Goal: Transaction & Acquisition: Purchase product/service

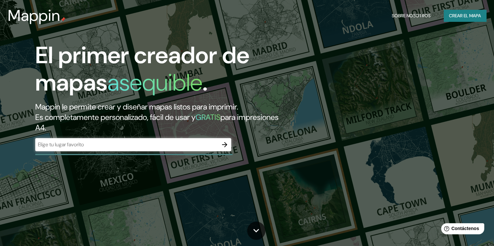
click at [460, 18] on font "Crear el mapa" at bounding box center [465, 16] width 32 height 8
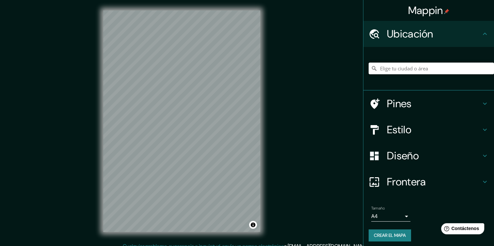
click at [443, 72] on input "Elige tu ciudad o área" at bounding box center [431, 69] width 125 height 12
click at [281, 132] on div "Mappin Ubicación Pines Estilo Diseño Frontera Elige un borde. Sugerencia : pued…" at bounding box center [247, 126] width 494 height 253
click at [392, 68] on input "Elige tu ciudad o área" at bounding box center [431, 69] width 125 height 12
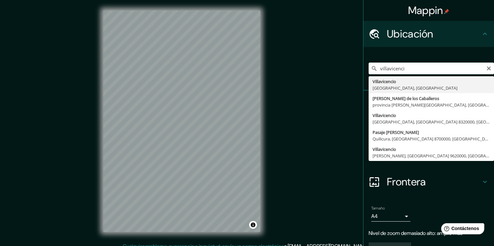
type input "Villavicencio, Departamento del Meta, Colombia"
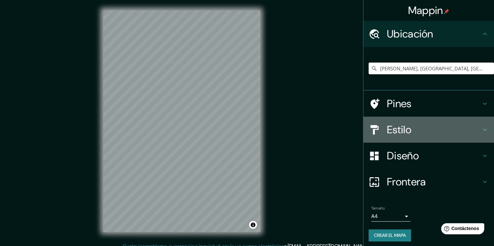
click at [481, 127] on icon at bounding box center [485, 130] width 8 height 8
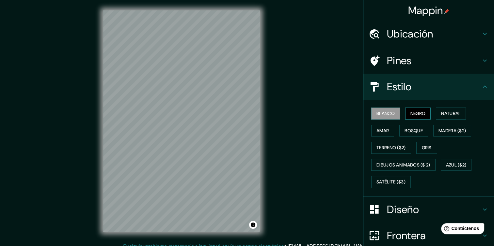
click at [410, 113] on font "Negro" at bounding box center [417, 114] width 15 height 8
click at [449, 118] on button "Natural" at bounding box center [451, 114] width 30 height 12
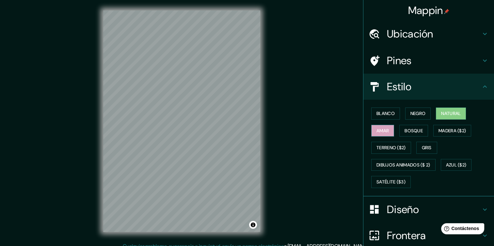
click at [382, 133] on font "Amar" at bounding box center [382, 131] width 12 height 8
click at [409, 128] on font "Bosque" at bounding box center [413, 131] width 18 height 8
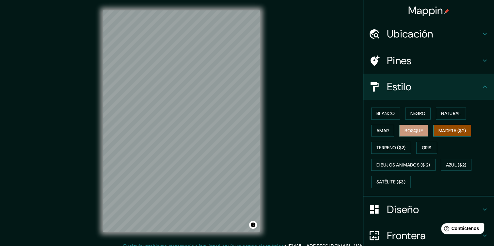
click at [445, 128] on font "Madera ($2)" at bounding box center [451, 131] width 27 height 8
click at [429, 150] on button "Gris" at bounding box center [426, 148] width 21 height 12
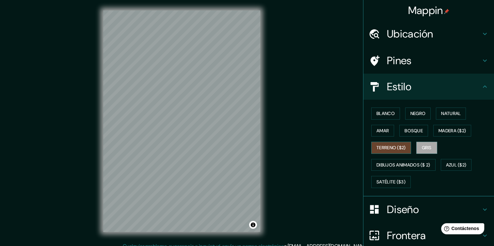
click at [402, 150] on button "Terreno ($2)" at bounding box center [391, 148] width 40 height 12
click at [455, 116] on font "Natural" at bounding box center [451, 114] width 20 height 8
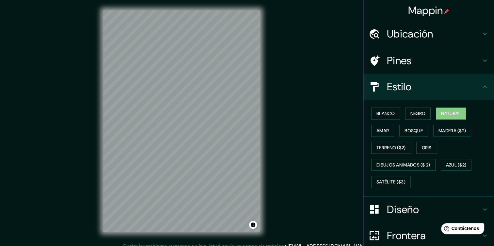
click at [450, 90] on h4 "Estilo" at bounding box center [434, 86] width 94 height 13
click at [473, 83] on h4 "Estilo" at bounding box center [434, 86] width 94 height 13
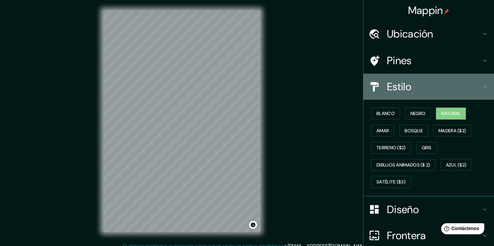
click at [481, 83] on icon at bounding box center [485, 87] width 8 height 8
click at [483, 87] on icon at bounding box center [485, 87] width 4 height 2
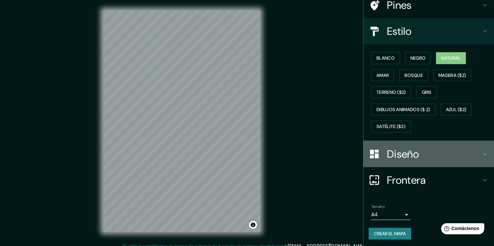
click at [474, 150] on h4 "Diseño" at bounding box center [434, 154] width 94 height 13
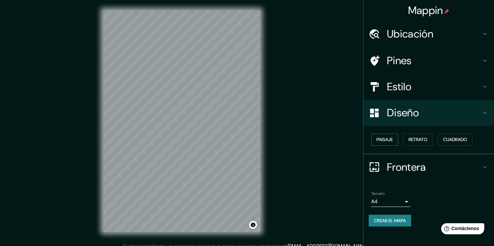
click at [377, 137] on font "Paisaje" at bounding box center [384, 140] width 16 height 8
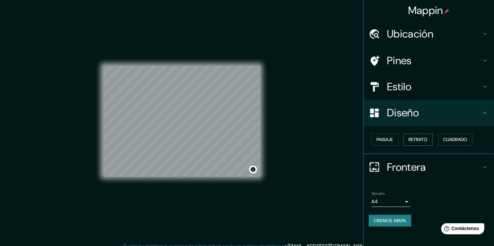
click at [419, 138] on font "Retrato" at bounding box center [417, 140] width 19 height 8
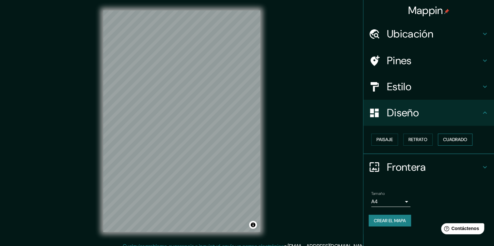
click at [449, 138] on font "Cuadrado" at bounding box center [455, 140] width 24 height 8
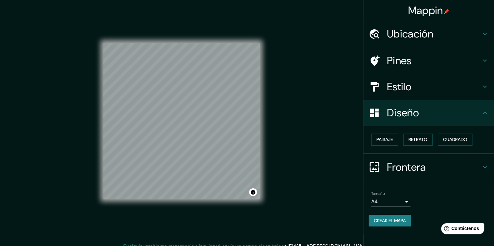
click at [487, 170] on icon at bounding box center [485, 168] width 8 height 8
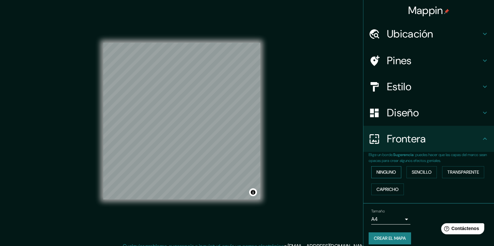
click at [382, 173] on font "Ninguno" at bounding box center [386, 172] width 20 height 8
click at [423, 173] on font "Sencillo" at bounding box center [422, 172] width 20 height 8
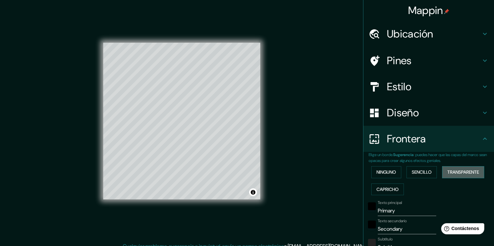
click at [459, 171] on font "Transparente" at bounding box center [463, 172] width 32 height 8
click at [396, 188] on button "Capricho" at bounding box center [387, 190] width 33 height 12
click at [463, 170] on font "Transparente" at bounding box center [463, 172] width 32 height 8
click at [449, 55] on h4 "Pines" at bounding box center [434, 60] width 94 height 13
type input "231"
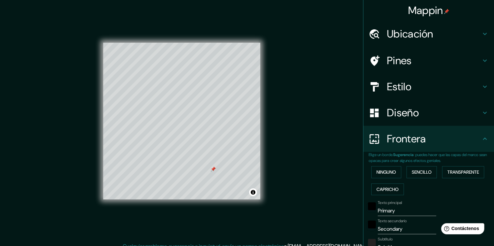
type input "38"
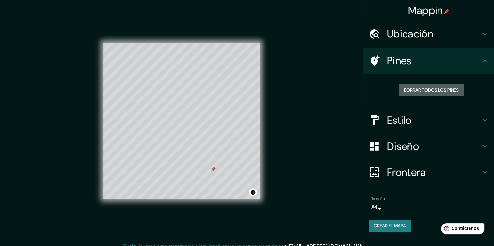
click at [427, 91] on font "Borrar todos los pines" at bounding box center [431, 90] width 55 height 8
click at [469, 64] on h4 "Pines" at bounding box center [434, 60] width 94 height 13
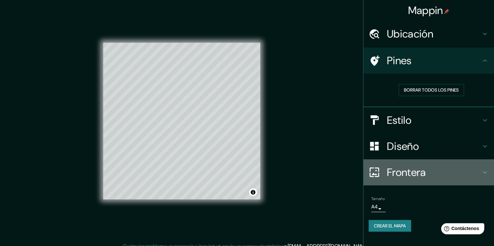
click at [454, 171] on h4 "Frontera" at bounding box center [434, 172] width 94 height 13
type input "231"
type input "38"
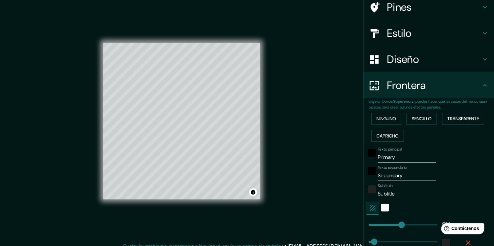
scroll to position [65, 0]
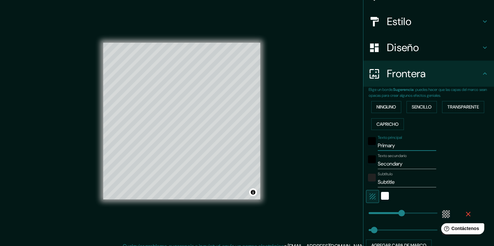
drag, startPoint x: 396, startPoint y: 144, endPoint x: 372, endPoint y: 149, distance: 24.0
click at [372, 149] on div "Texto principal Primary" at bounding box center [419, 143] width 107 height 16
type input "M"
type input "231"
type input "38"
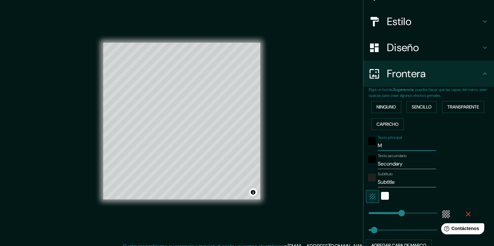
type input "Ma"
type input "231"
type input "38"
type input "Map"
type input "231"
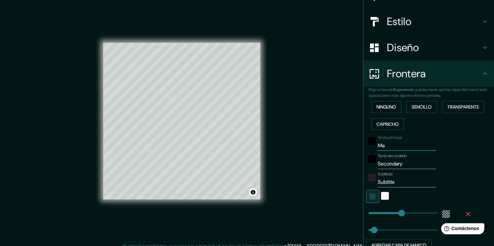
type input "38"
type input "Mapa"
type input "231"
type input "38"
type input "Mapa"
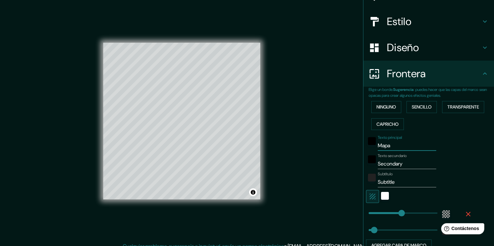
click at [406, 162] on input "Secondary" at bounding box center [407, 164] width 58 height 10
drag, startPoint x: 406, startPoint y: 162, endPoint x: 373, endPoint y: 167, distance: 33.7
click at [378, 167] on input "Secondary" at bounding box center [407, 164] width 58 height 10
type input "E"
type input "231"
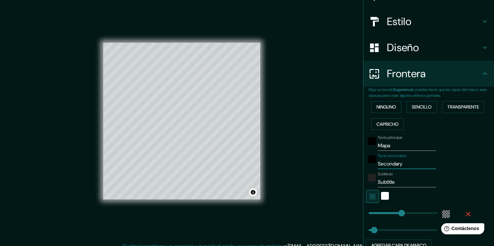
type input "38"
type input "Em"
type input "231"
type input "38"
type input "Emp"
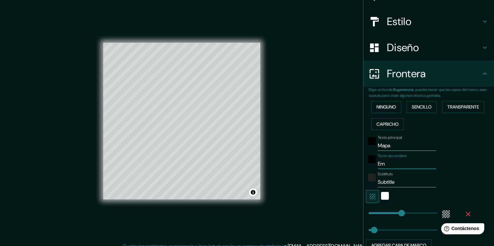
type input "231"
type input "38"
type input "Empl"
type input "231"
type input "38"
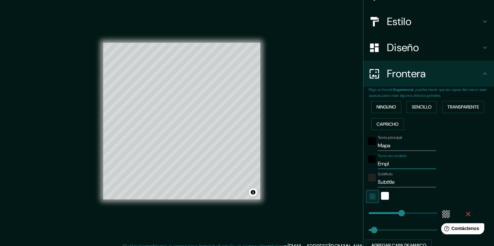
type input "Empla"
type input "231"
type input "38"
type input "Emplaz"
type input "231"
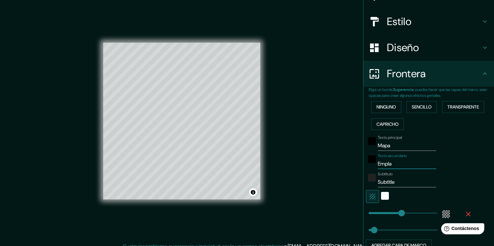
type input "38"
type input "Emplaza"
type input "231"
type input "38"
type input "Emplazam"
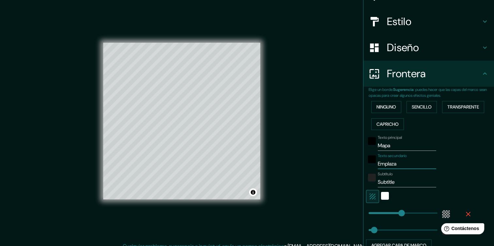
type input "231"
type input "38"
type input "Emplazami"
type input "231"
type input "38"
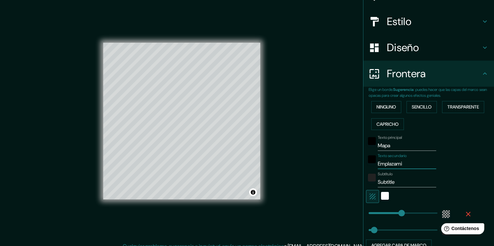
type input "Emplazamie"
type input "231"
type input "38"
type input "Emplazamien"
type input "231"
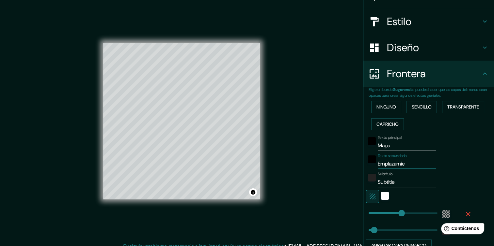
type input "38"
type input "Emplazamient"
type input "231"
type input "38"
type input "Emplazamiento"
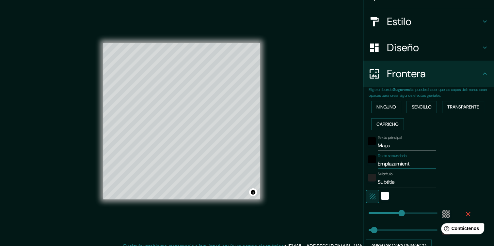
type input "231"
type input "38"
type input "Emplazamiento"
drag, startPoint x: 395, startPoint y: 179, endPoint x: 372, endPoint y: 180, distance: 23.2
click at [372, 180] on div "Subtítulo Subtitle" at bounding box center [419, 180] width 107 height 16
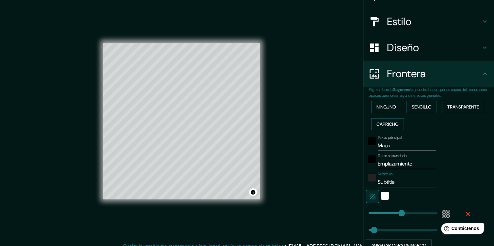
type input "V"
type input "231"
type input "38"
type input "Vi"
type input "231"
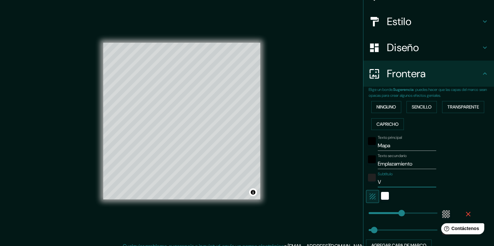
type input "38"
type input "Vil"
type input "231"
type input "38"
type input "Vill"
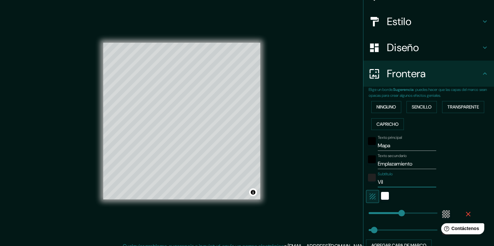
type input "231"
type input "38"
type input "Villa"
type input "231"
type input "38"
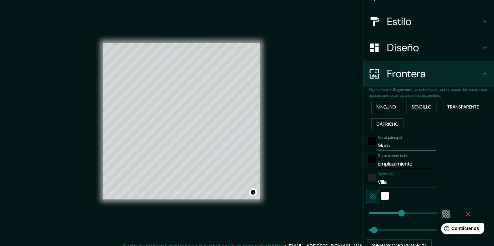
type input "Villav"
type input "231"
type input "38"
type input "Villavi"
type input "231"
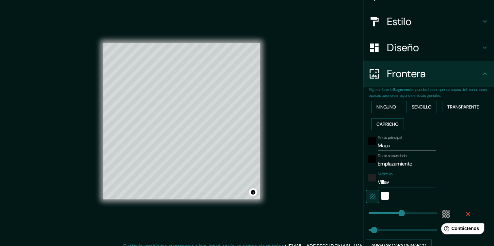
type input "38"
type input "Villavic"
type input "231"
type input "38"
type input "Villavice"
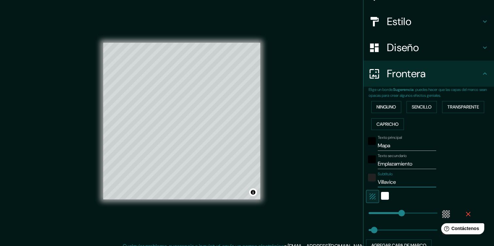
type input "231"
type input "38"
type input "Villavicen"
type input "231"
type input "38"
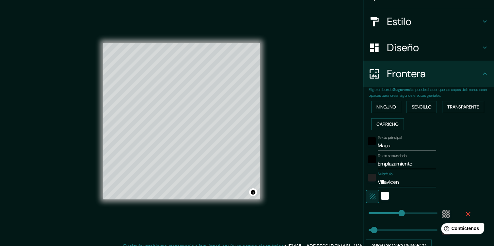
type input "Villavicenc"
type input "231"
type input "38"
type input "Villavicenci"
type input "231"
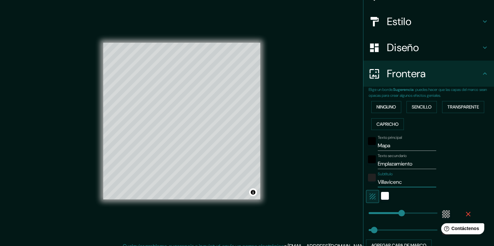
type input "38"
type input "Villavicencio"
type input "231"
type input "38"
type input "Villavicencio"
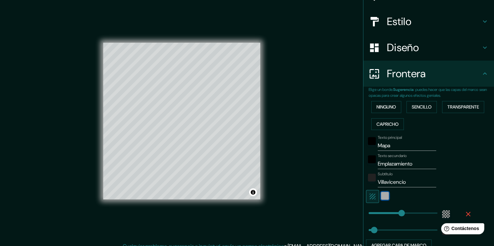
click at [381, 195] on div "Blanco" at bounding box center [385, 196] width 8 height 8
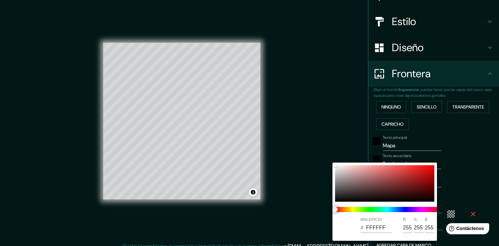
type input "231"
type input "38"
type input "231"
type input "38"
type input "231"
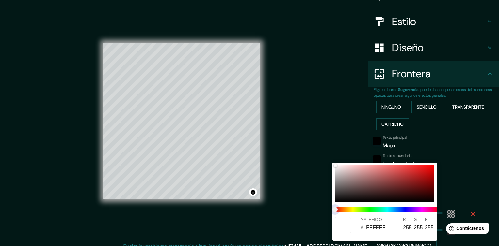
type input "38"
type input "231"
type input "38"
type input "231"
type input "38"
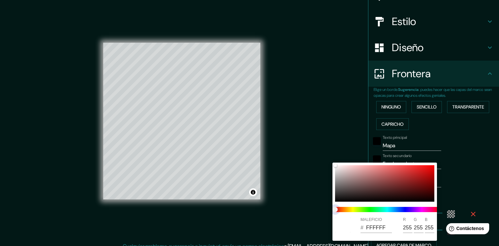
type input "231"
type input "38"
drag, startPoint x: 380, startPoint y: 212, endPoint x: 411, endPoint y: 207, distance: 32.0
click at [411, 207] on span at bounding box center [387, 209] width 104 height 5
type input "231"
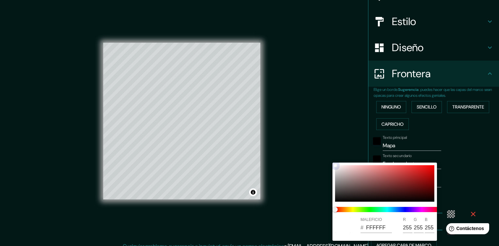
type input "38"
type input "733737"
type input "115"
type input "55"
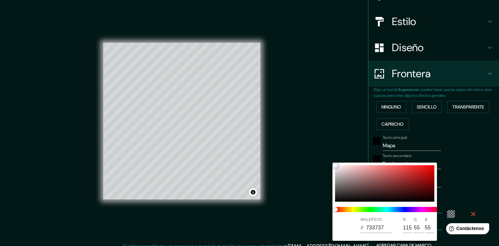
drag, startPoint x: 375, startPoint y: 191, endPoint x: 388, endPoint y: 185, distance: 13.7
click at [388, 185] on div at bounding box center [384, 183] width 99 height 37
type input "231"
type input "38"
type input "773838"
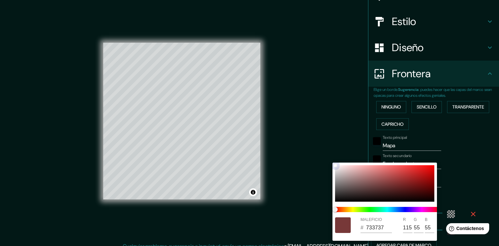
type input "119"
type input "56"
type input "231"
type input "38"
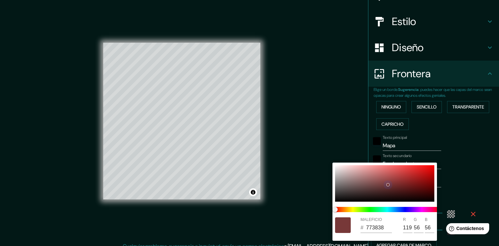
type input "654646"
type input "101"
type input "70"
type input "231"
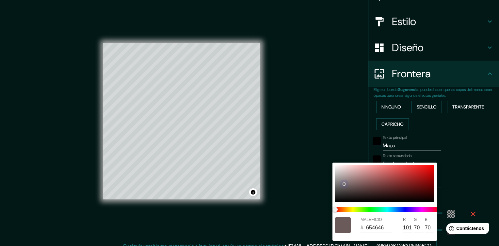
type input "38"
type input "7C7171"
type input "124"
type input "113"
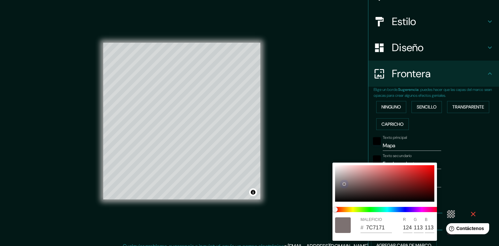
type input "231"
type input "38"
type input "231"
type input "38"
type input "817676"
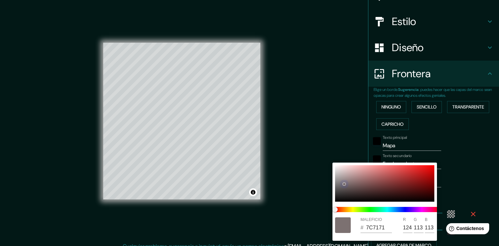
type input "129"
type input "118"
type input "231"
type input "38"
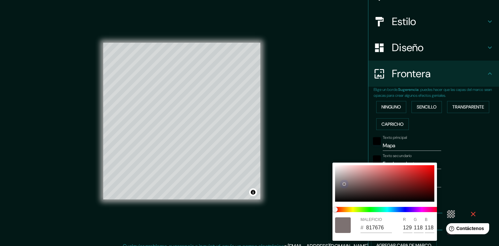
type input "857B7B"
type input "133"
type input "123"
type input "231"
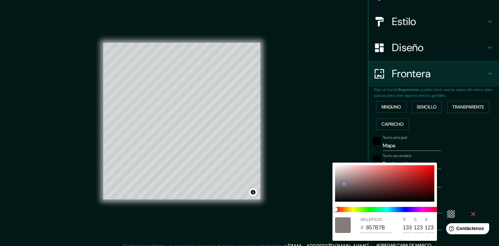
type input "38"
type input "989292"
type input "152"
type input "146"
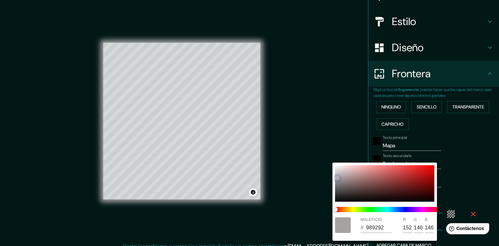
type input "231"
type input "38"
type input "A5A2A2"
type input "165"
type input "162"
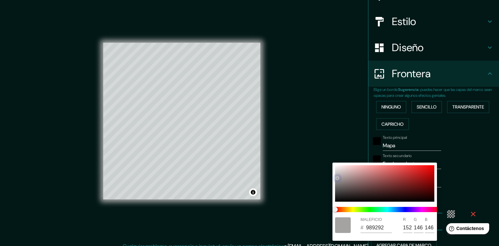
type input "162"
type input "231"
type input "38"
type input "B1B0B0"
type input "177"
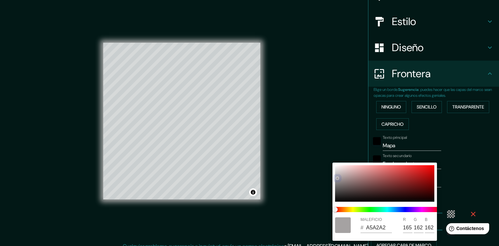
type input "176"
type input "231"
type input "38"
type input "B3B3B3"
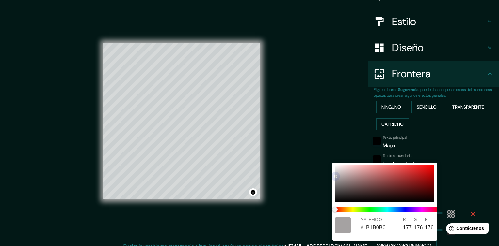
type input "179"
type input "231"
type input "38"
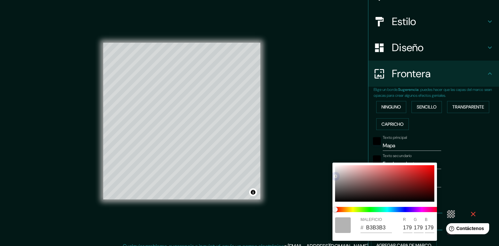
type input "B8B8B8"
type input "184"
type input "231"
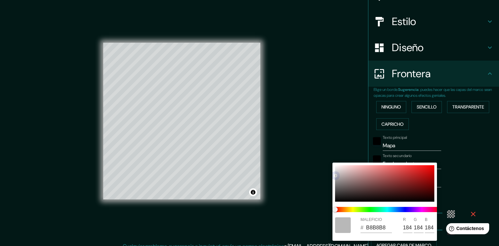
type input "38"
type input "BABABA"
type input "186"
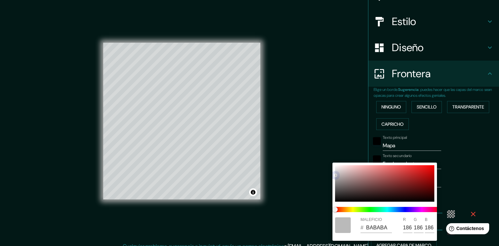
drag, startPoint x: 388, startPoint y: 185, endPoint x: 334, endPoint y: 162, distance: 58.2
click at [334, 162] on div "MALEFICIO # BABABA R 186 G 186 B 186" at bounding box center [249, 123] width 499 height 246
type input "231"
type input "38"
type input "FFFBFB"
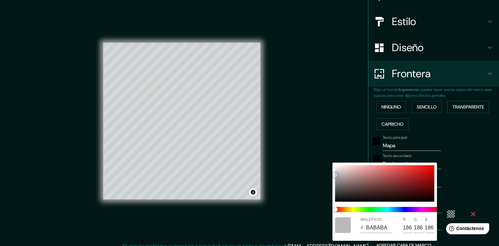
type input "255"
type input "251"
type input "231"
type input "38"
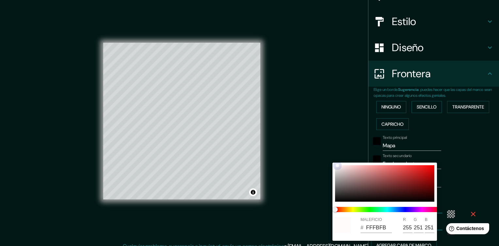
type input "F4EFEF"
type input "244"
type input "239"
type input "231"
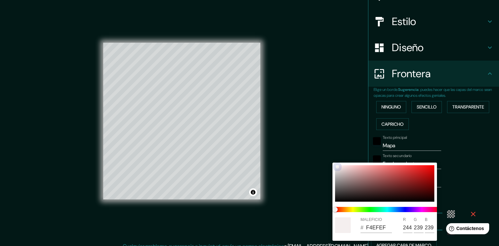
type input "38"
type input "E1DFDF"
type input "225"
click at [336, 168] on div at bounding box center [384, 183] width 99 height 37
click at [458, 201] on div at bounding box center [249, 123] width 499 height 246
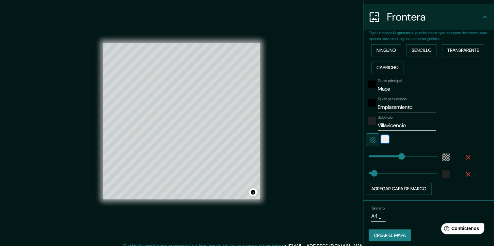
scroll to position [124, 0]
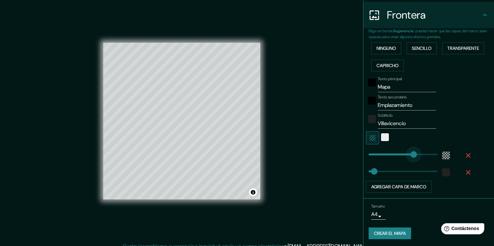
drag, startPoint x: 393, startPoint y: 157, endPoint x: 409, endPoint y: 156, distance: 15.4
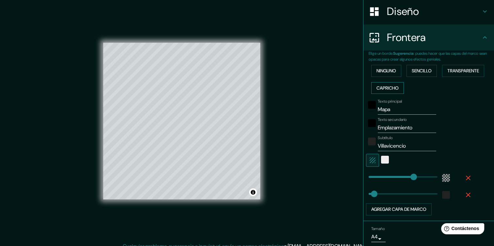
scroll to position [91, 0]
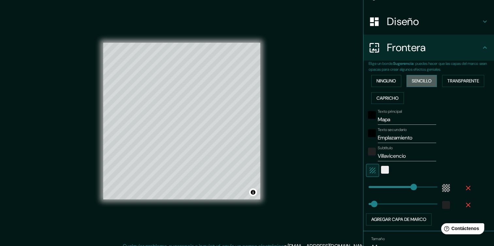
click at [422, 77] on font "Sencillo" at bounding box center [422, 81] width 20 height 8
click at [463, 80] on font "Transparente" at bounding box center [463, 81] width 32 height 8
click at [389, 97] on font "Capricho" at bounding box center [387, 98] width 22 height 8
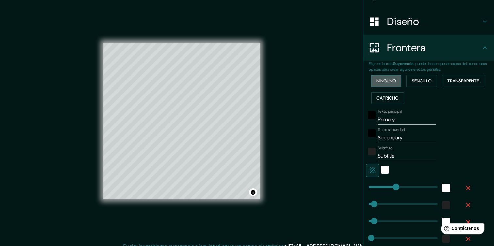
click at [383, 86] on button "Ninguno" at bounding box center [386, 81] width 30 height 12
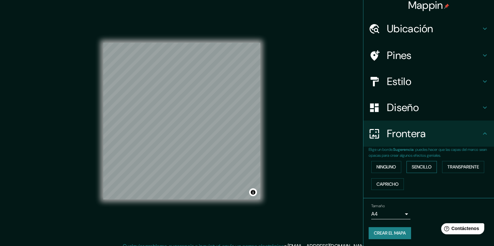
click at [419, 166] on font "Sencillo" at bounding box center [422, 167] width 20 height 8
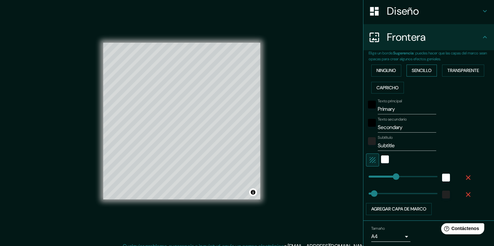
scroll to position [103, 0]
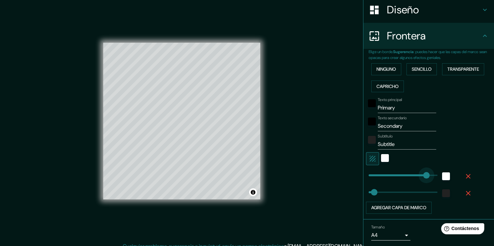
drag, startPoint x: 403, startPoint y: 171, endPoint x: 421, endPoint y: 170, distance: 18.3
drag, startPoint x: 421, startPoint y: 170, endPoint x: 367, endPoint y: 178, distance: 54.7
drag, startPoint x: 369, startPoint y: 180, endPoint x: 374, endPoint y: 180, distance: 4.6
drag, startPoint x: 373, startPoint y: 176, endPoint x: 369, endPoint y: 177, distance: 4.8
drag, startPoint x: 367, startPoint y: 189, endPoint x: 362, endPoint y: 190, distance: 5.5
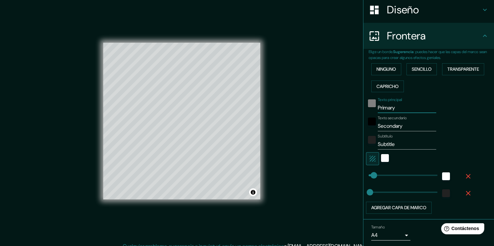
drag, startPoint x: 399, startPoint y: 108, endPoint x: 368, endPoint y: 105, distance: 31.9
click at [366, 105] on div "Texto principal Primary" at bounding box center [419, 106] width 107 height 16
drag, startPoint x: 404, startPoint y: 126, endPoint x: 372, endPoint y: 127, distance: 31.7
click at [372, 127] on div "Texto secundario Secondary" at bounding box center [419, 124] width 107 height 16
drag, startPoint x: 403, startPoint y: 141, endPoint x: 373, endPoint y: 146, distance: 30.4
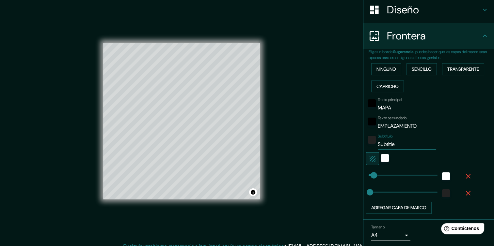
click at [378, 146] on input "Subtitle" at bounding box center [407, 144] width 58 height 10
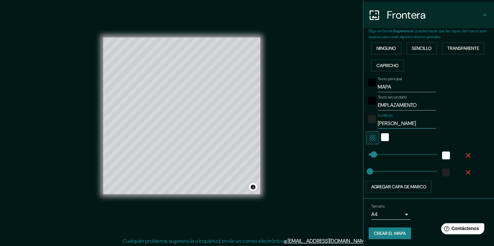
scroll to position [7, 0]
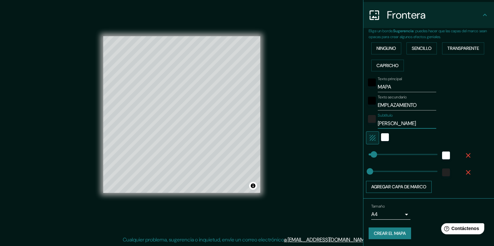
click at [410, 188] on button "Agregar capa de marco" at bounding box center [399, 187] width 66 height 12
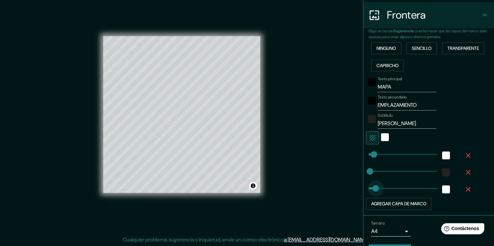
drag, startPoint x: 387, startPoint y: 186, endPoint x: 371, endPoint y: 186, distance: 16.0
drag, startPoint x: 373, startPoint y: 185, endPoint x: 389, endPoint y: 183, distance: 16.5
drag, startPoint x: 389, startPoint y: 183, endPoint x: 356, endPoint y: 184, distance: 33.7
click at [464, 189] on icon "button" at bounding box center [468, 190] width 8 height 8
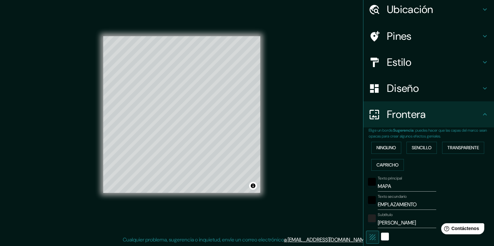
scroll to position [0, 0]
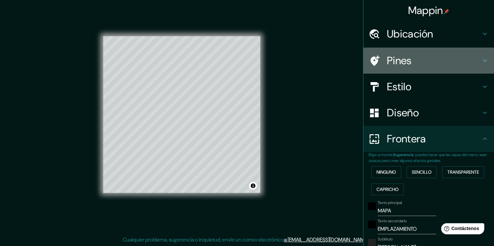
click at [481, 59] on icon at bounding box center [485, 61] width 8 height 8
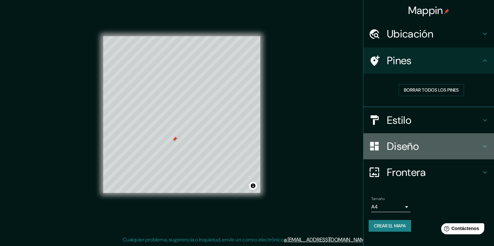
click at [471, 143] on h4 "Diseño" at bounding box center [434, 146] width 94 height 13
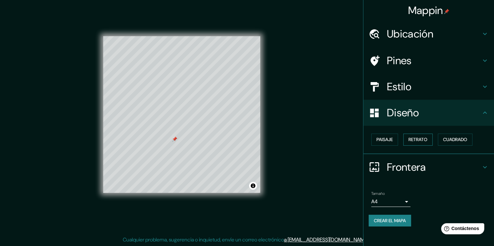
click at [416, 142] on font "Retrato" at bounding box center [417, 140] width 19 height 8
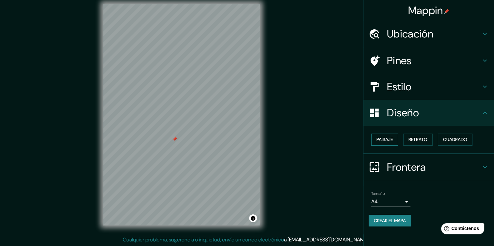
click at [391, 142] on font "Paisaje" at bounding box center [384, 140] width 16 height 8
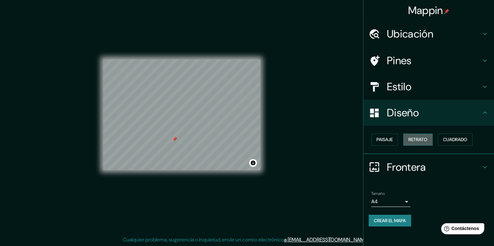
click at [424, 139] on font "Retrato" at bounding box center [417, 140] width 19 height 8
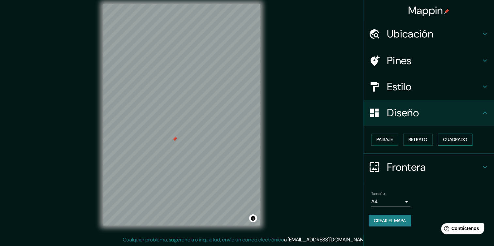
click at [448, 137] on font "Cuadrado" at bounding box center [455, 140] width 24 height 8
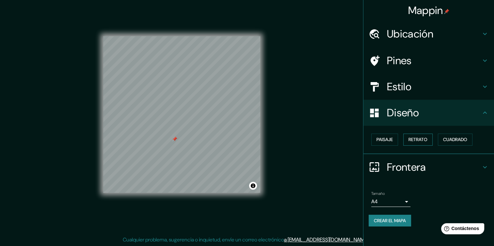
click at [419, 139] on font "Retrato" at bounding box center [417, 140] width 19 height 8
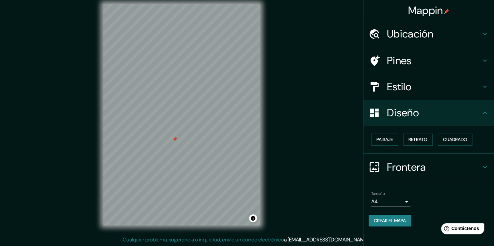
click at [483, 114] on icon at bounding box center [485, 113] width 8 height 8
click at [483, 164] on icon at bounding box center [485, 168] width 8 height 8
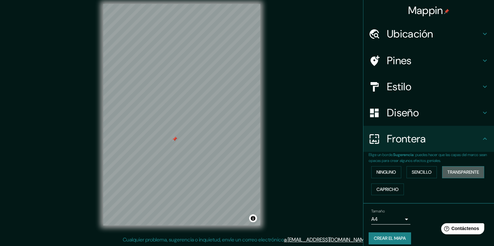
click at [453, 168] on font "Transparente" at bounding box center [463, 172] width 32 height 8
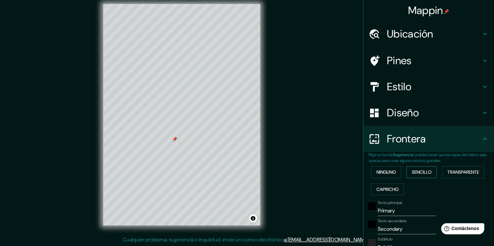
click at [420, 172] on font "Sencillo" at bounding box center [422, 172] width 20 height 8
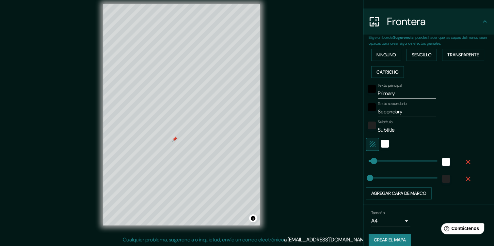
scroll to position [124, 0]
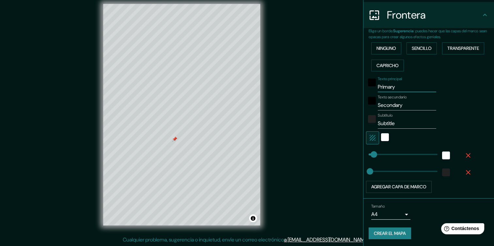
drag, startPoint x: 402, startPoint y: 89, endPoint x: 367, endPoint y: 89, distance: 35.3
click at [367, 89] on div "Texto principal Primary" at bounding box center [419, 85] width 107 height 16
drag, startPoint x: 401, startPoint y: 105, endPoint x: 358, endPoint y: 112, distance: 43.6
click at [363, 112] on div "Mappin Ubicación Villavicencio, Departamento del Meta, Colombia Pines Estilo Di…" at bounding box center [428, 123] width 131 height 246
drag, startPoint x: 391, startPoint y: 124, endPoint x: 369, endPoint y: 125, distance: 21.9
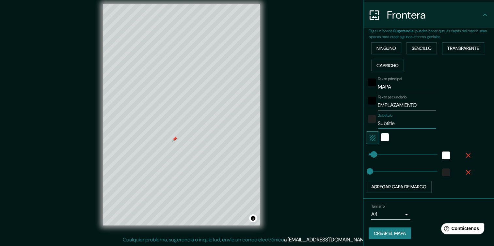
click at [369, 125] on div "Subtítulo Subtitle" at bounding box center [419, 121] width 107 height 16
click at [398, 211] on body "Mappin Ubicación Villavicencio, Departamento del Meta, Colombia Pines Estilo Di…" at bounding box center [247, 116] width 494 height 246
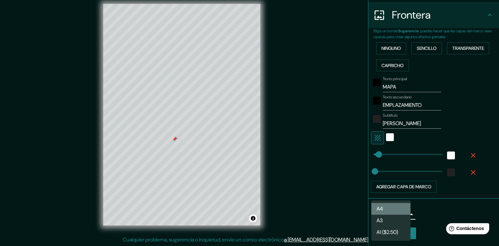
click at [399, 213] on li "A4" at bounding box center [390, 209] width 39 height 12
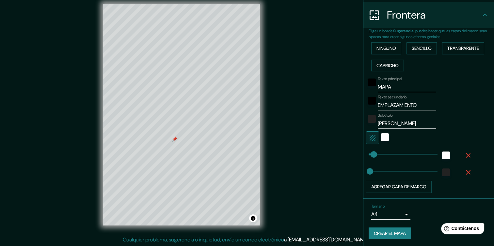
click at [395, 231] on font "Crear el mapa" at bounding box center [390, 234] width 32 height 8
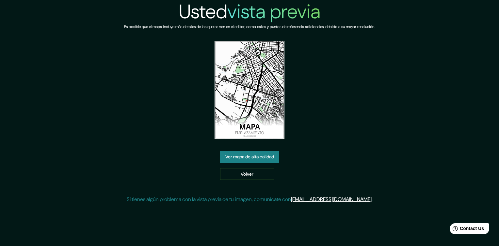
click at [272, 156] on link "Ver mapa de alta calidad" at bounding box center [249, 157] width 59 height 12
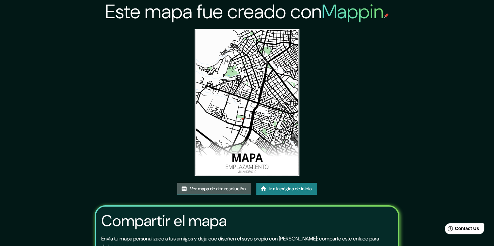
click at [215, 193] on font "Ver mapa de alta resolución" at bounding box center [218, 189] width 56 height 8
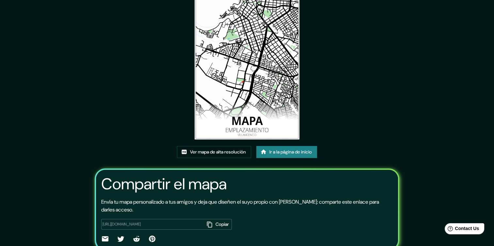
scroll to position [64, 0]
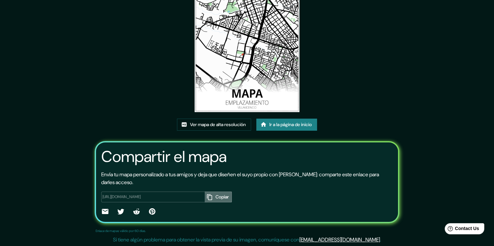
click at [222, 199] on font "Copiar" at bounding box center [221, 197] width 13 height 8
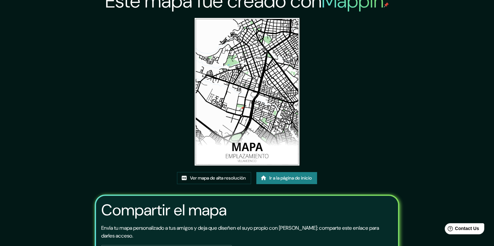
scroll to position [0, 0]
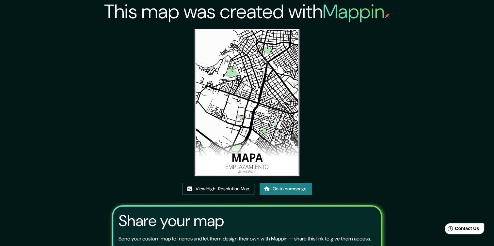
click at [238, 190] on link "View High-Resolution Map" at bounding box center [218, 189] width 72 height 12
